Goal: Navigation & Orientation: Find specific page/section

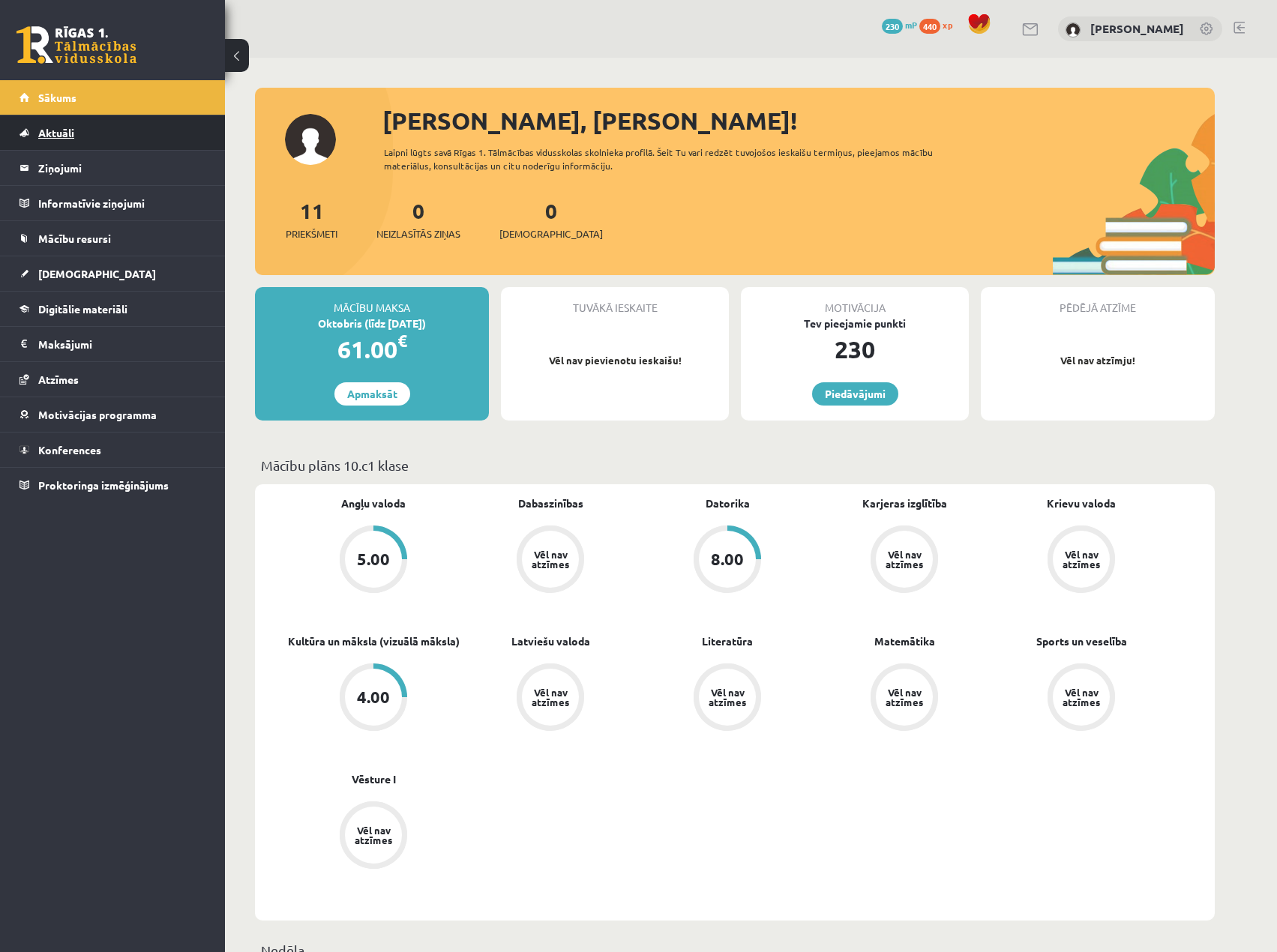
click at [88, 136] on link "Aktuāli" at bounding box center [113, 132] width 187 height 34
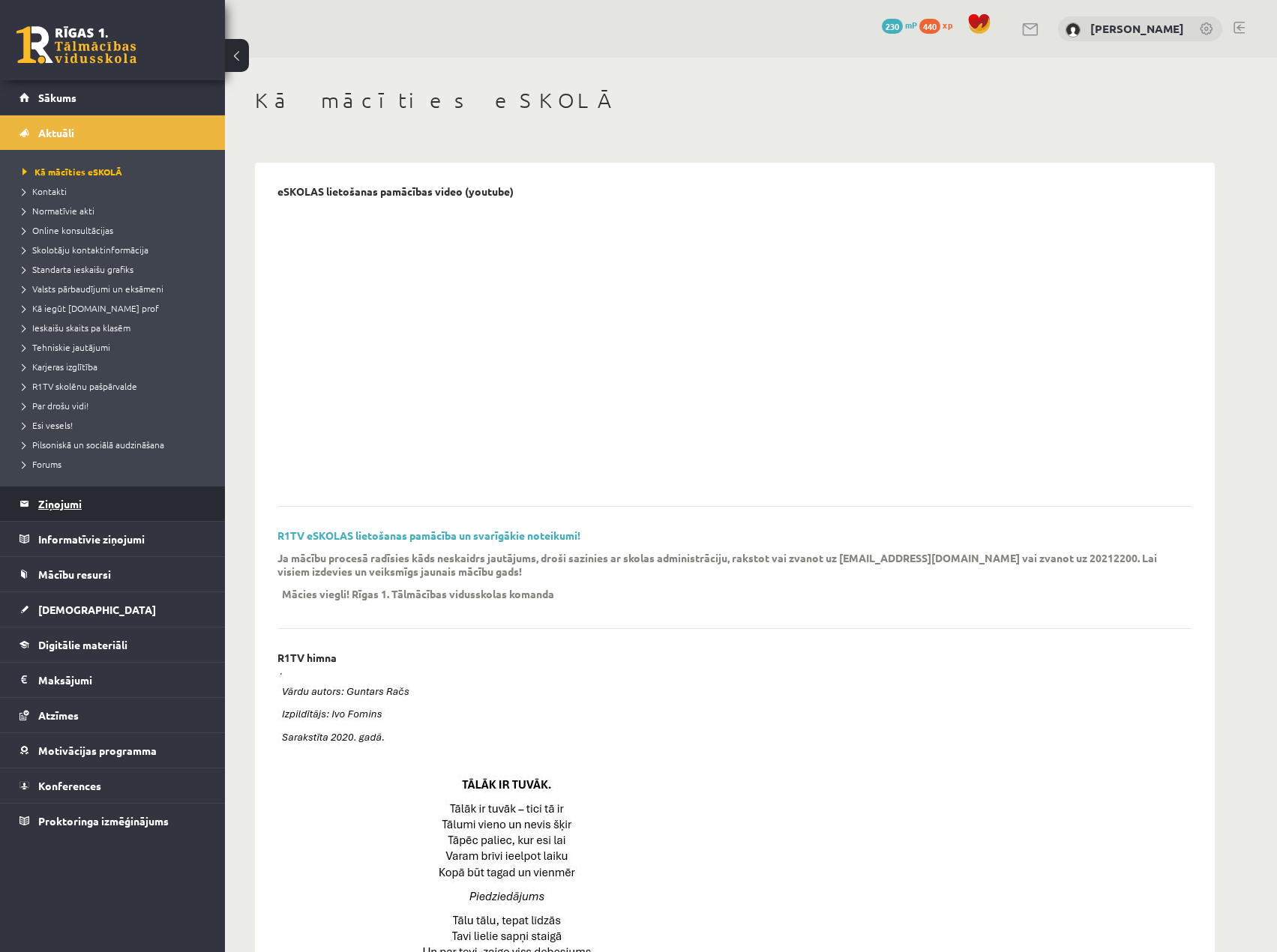
drag, startPoint x: 67, startPoint y: 498, endPoint x: 132, endPoint y: 513, distance: 66.7
click at [67, 498] on legend "Ziņojumi 0" at bounding box center [122, 503] width 168 height 34
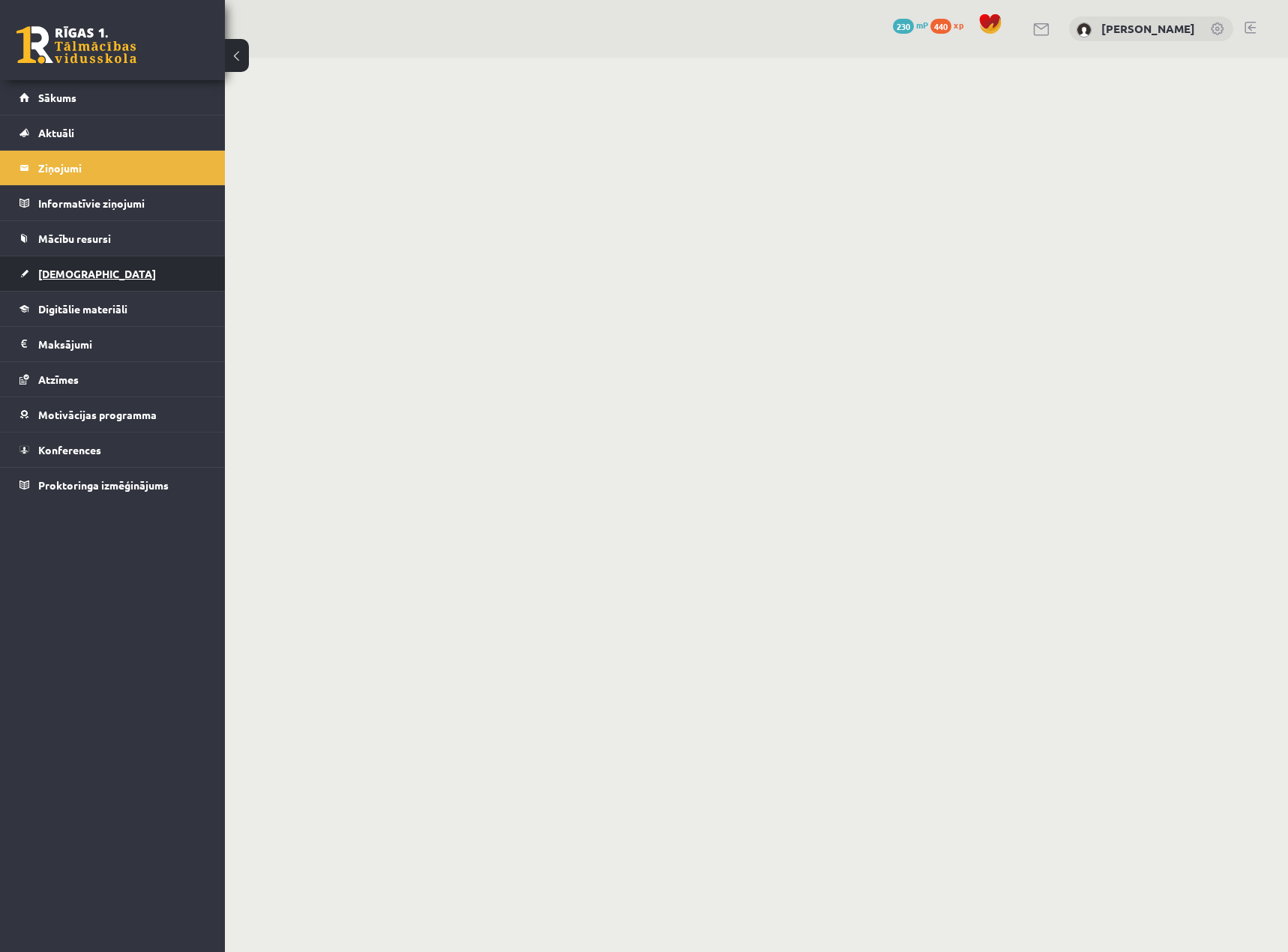
click at [94, 265] on link "[DEMOGRAPHIC_DATA]" at bounding box center [113, 274] width 187 height 34
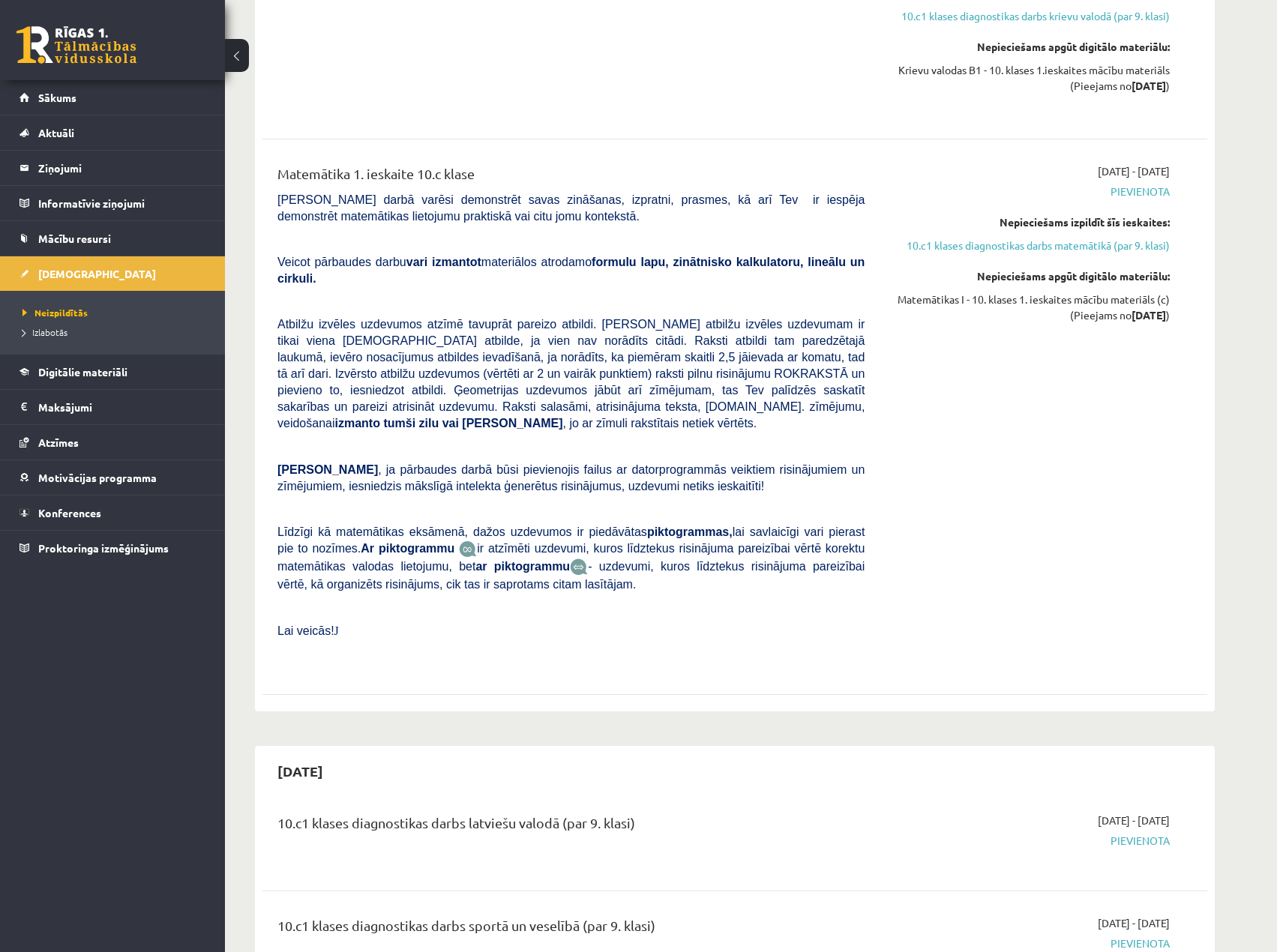
scroll to position [450, 0]
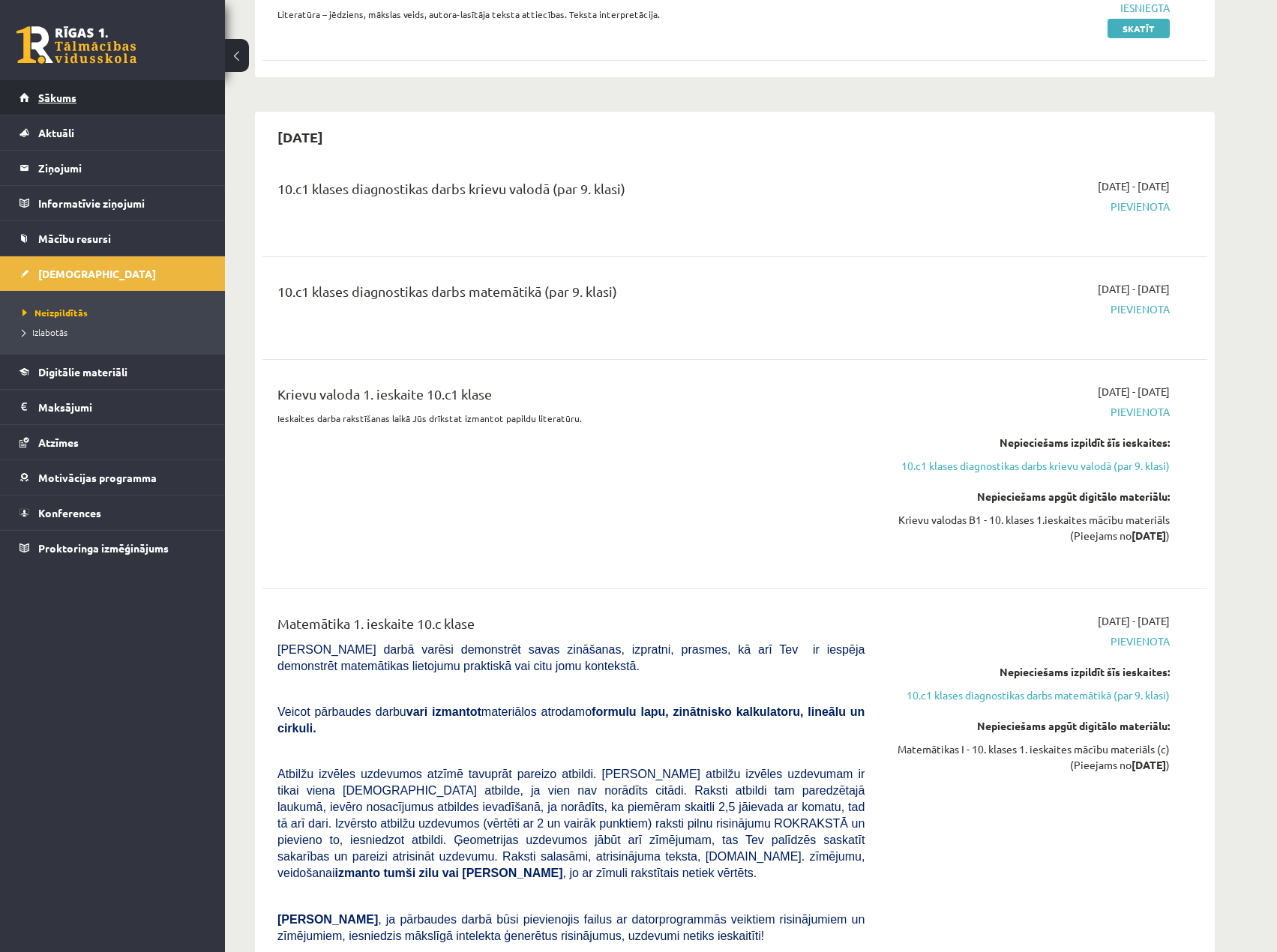
click at [74, 102] on span "Sākums" at bounding box center [57, 97] width 38 height 14
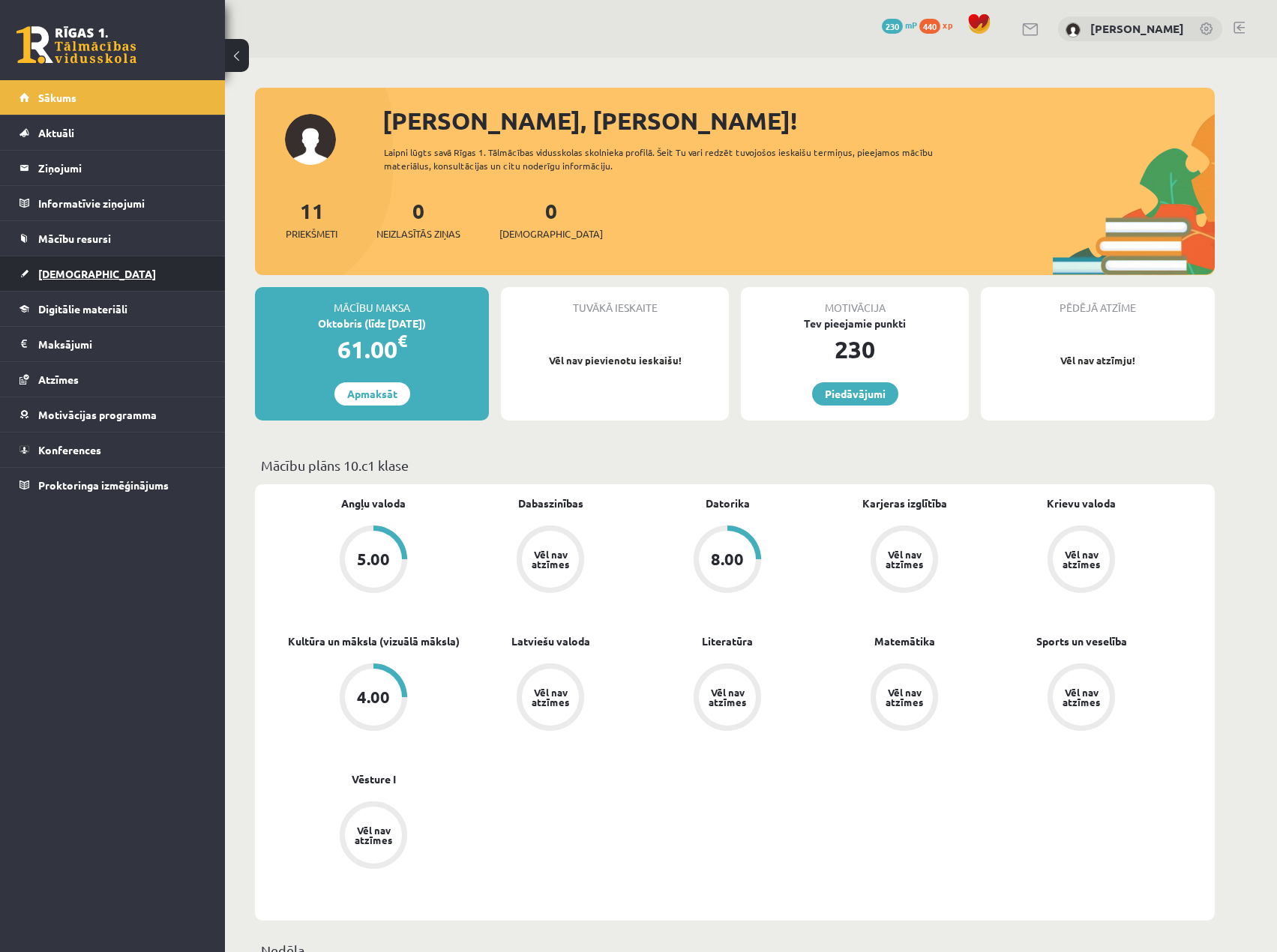
click at [92, 272] on link "[DEMOGRAPHIC_DATA]" at bounding box center [113, 274] width 187 height 34
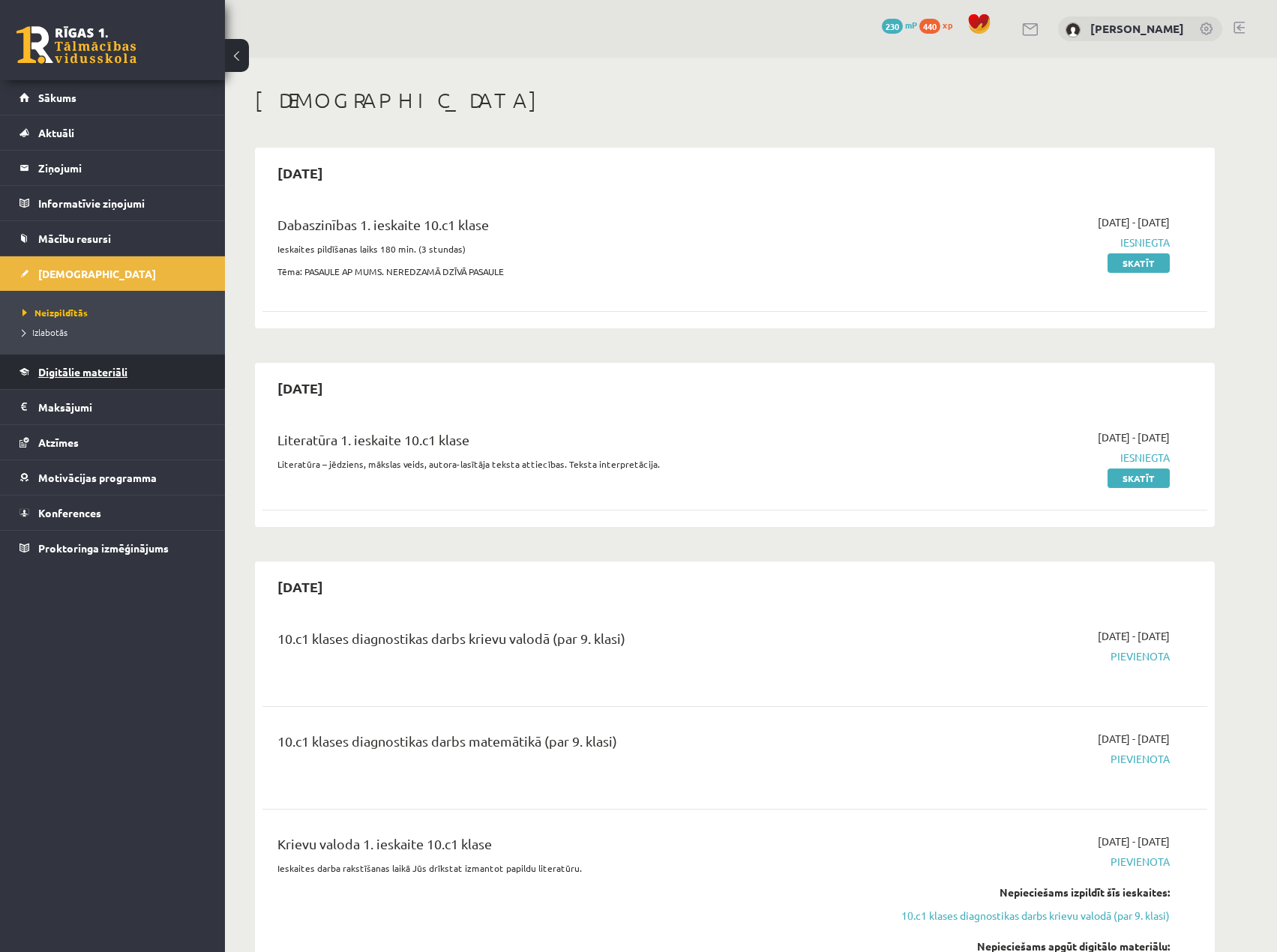
click at [81, 373] on span "Digitālie materiāli" at bounding box center [83, 372] width 89 height 14
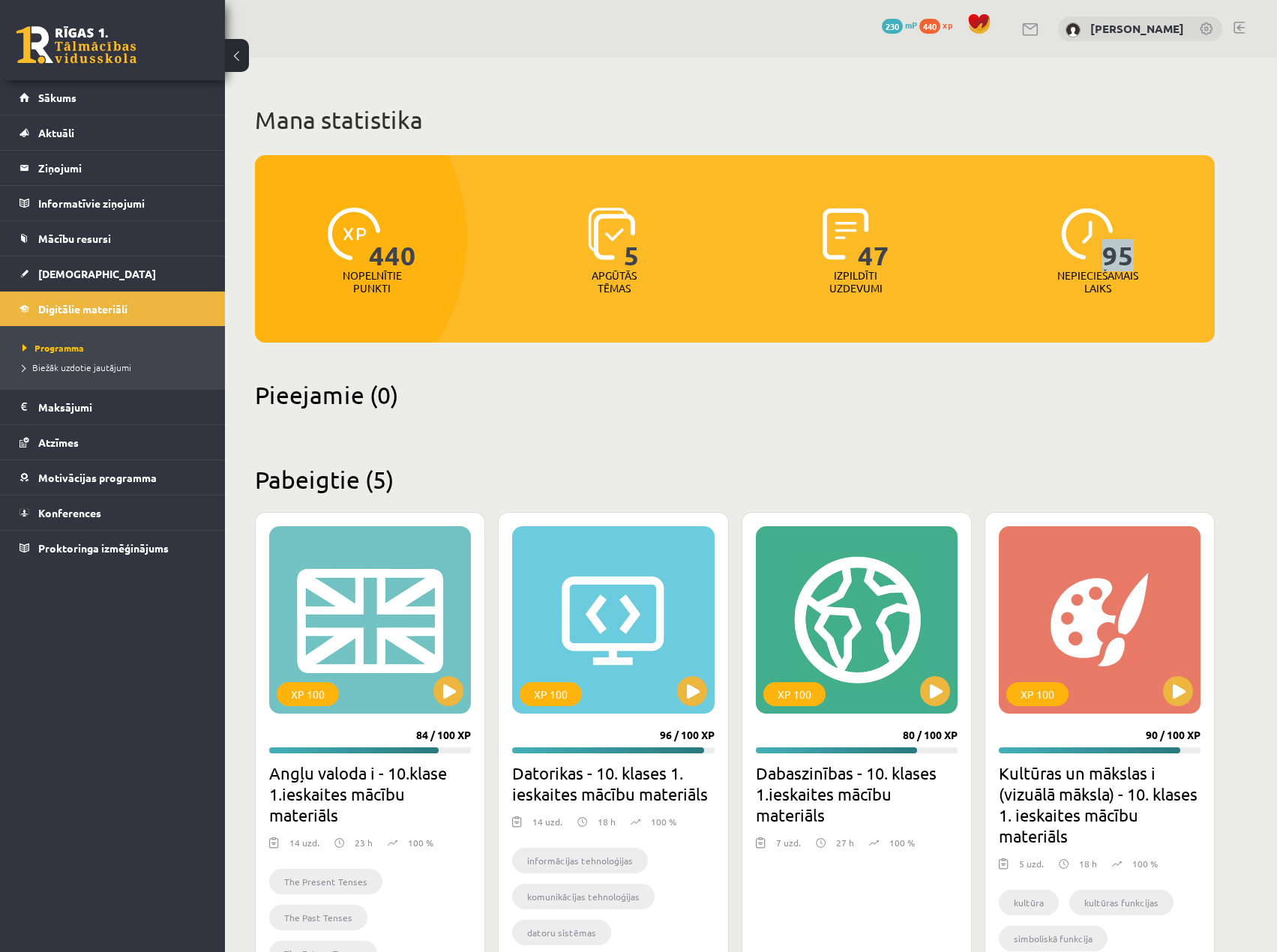
drag, startPoint x: 1102, startPoint y: 255, endPoint x: 1142, endPoint y: 256, distance: 40.0
click at [1142, 256] on div "95 Nepieciešamais laiks" at bounding box center [1098, 252] width 235 height 103
click at [107, 89] on link "Sākums" at bounding box center [113, 97] width 187 height 34
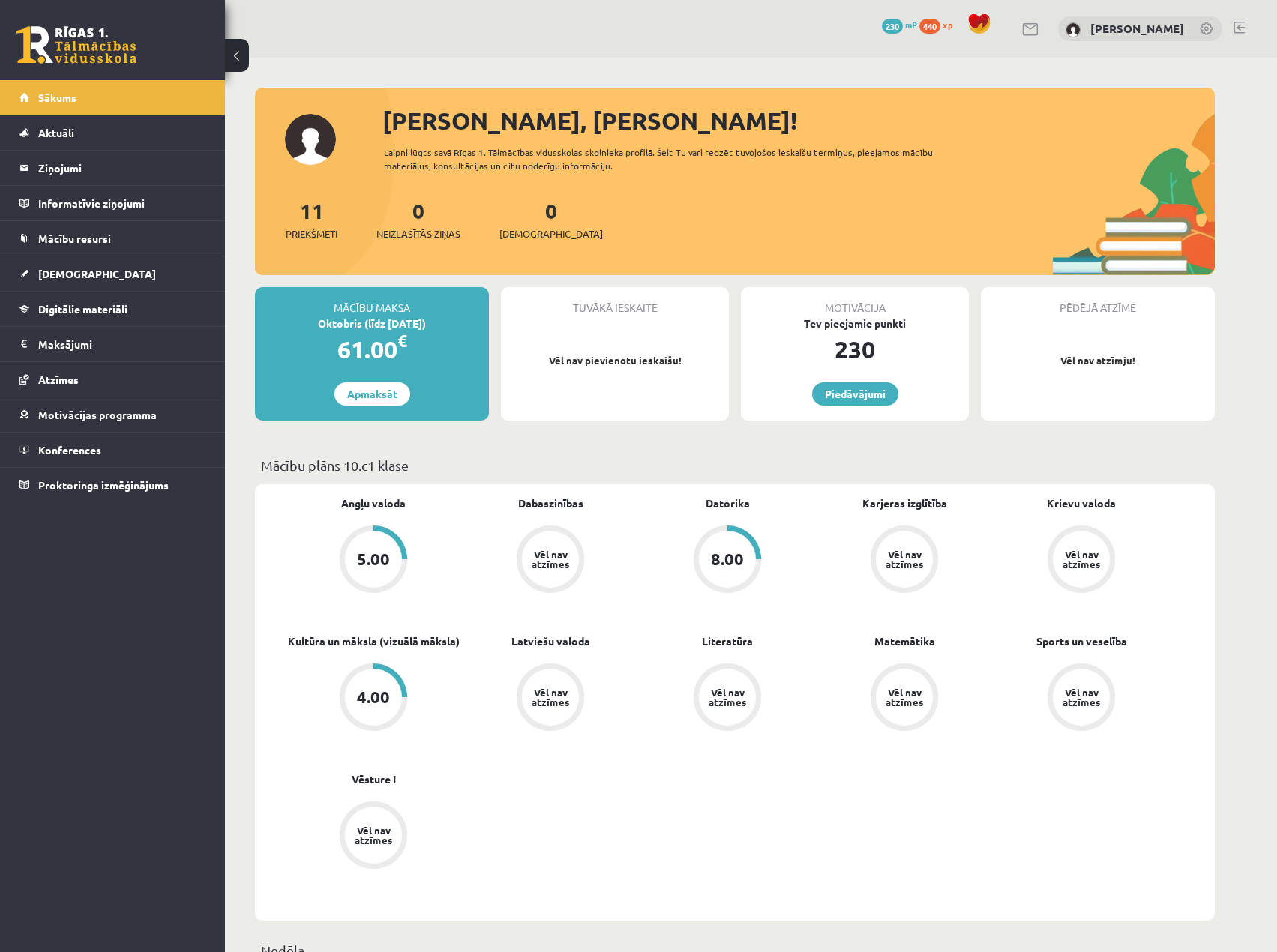
click at [399, 54] on div "0 Dāvanas 230 mP 440 xp [PERSON_NAME]" at bounding box center [751, 28] width 1052 height 58
click at [84, 101] on link "Sākums" at bounding box center [113, 97] width 187 height 34
